Goal: Information Seeking & Learning: Learn about a topic

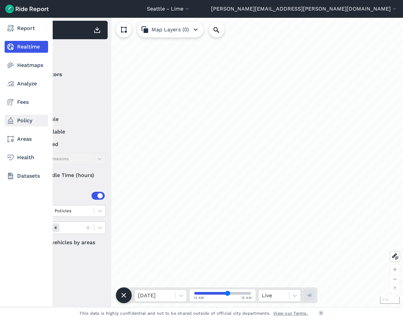
click at [25, 119] on link "Policy" at bounding box center [26, 121] width 43 height 12
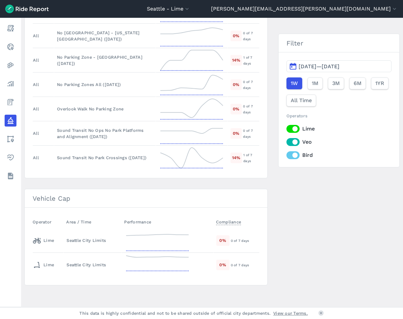
scroll to position [478, 0]
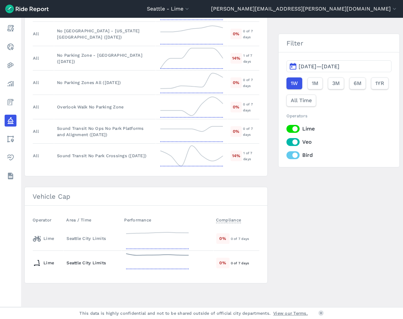
click at [74, 262] on div "Seattle City Limits" at bounding box center [92, 262] width 52 height 6
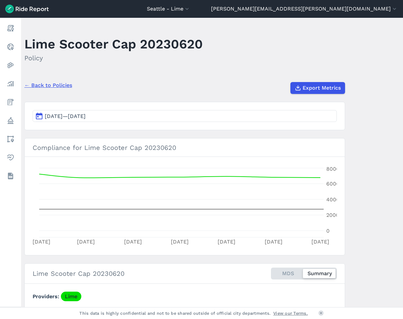
click at [33, 117] on button "[DATE]—[DATE]" at bounding box center [185, 116] width 304 height 12
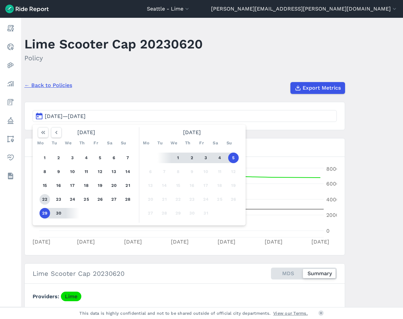
click at [44, 196] on button "22" at bounding box center [44, 199] width 11 height 11
click at [230, 156] on button "5" at bounding box center [233, 157] width 11 height 11
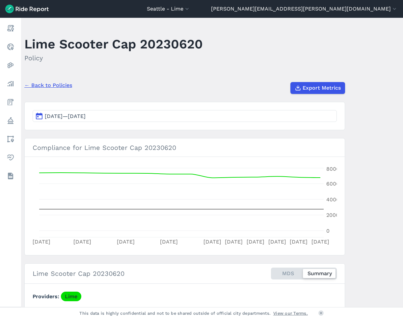
click at [41, 116] on button "Sep 22, 2025—Oct 5, 2025" at bounding box center [185, 116] width 304 height 12
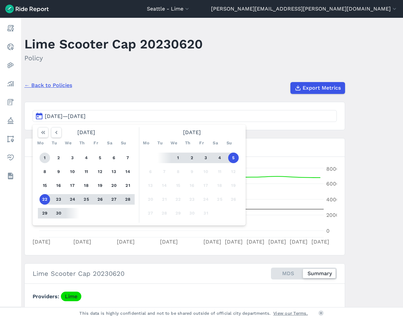
click at [43, 152] on button "1" at bounding box center [44, 157] width 11 height 11
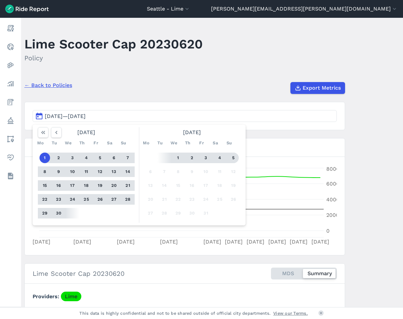
click at [232, 159] on button "5" at bounding box center [233, 157] width 11 height 11
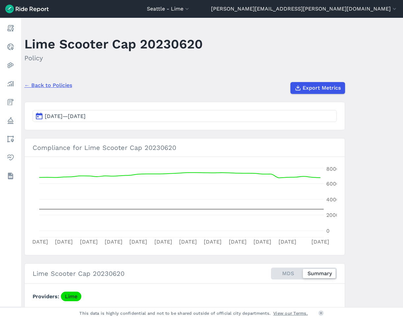
click at [38, 117] on button "Sep 1, 2025—Oct 5, 2025" at bounding box center [185, 116] width 304 height 12
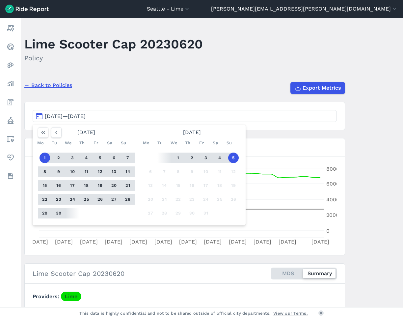
click at [249, 72] on main "Lime Scooter Cap 20230620 Policy ← Back to Policies Export Metrics Sep 1, 2025—…" at bounding box center [212, 162] width 382 height 289
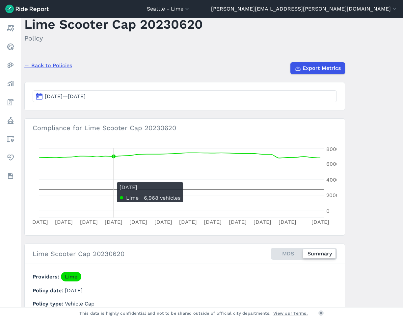
scroll to position [9, 0]
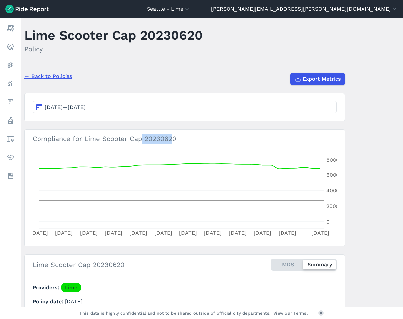
drag, startPoint x: 141, startPoint y: 137, endPoint x: 170, endPoint y: 136, distance: 29.3
click at [170, 136] on h3 "Compliance for Lime Scooter Cap 20230620" at bounding box center [185, 138] width 320 height 18
click at [170, 137] on h3 "Compliance for Lime Scooter Cap 20230620" at bounding box center [185, 138] width 320 height 18
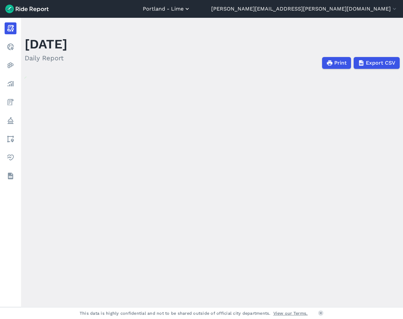
click at [191, 10] on button "Portland - Lime" at bounding box center [167, 9] width 48 height 8
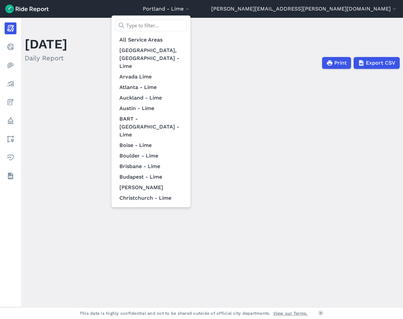
click at [187, 28] on input "text" at bounding box center [151, 25] width 71 height 12
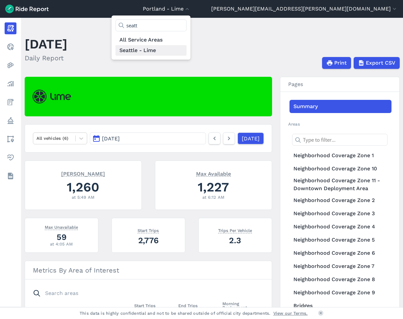
type input "seatt"
click at [187, 50] on link "Seattle - Lime" at bounding box center [151, 50] width 71 height 11
